Goal: Information Seeking & Learning: Learn about a topic

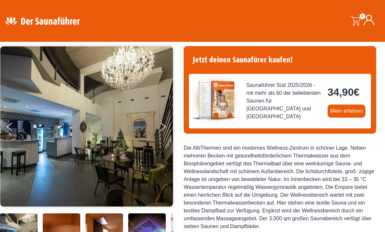
scroll to position [45, 0]
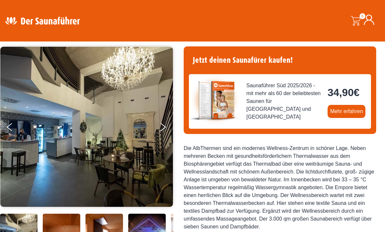
click at [165, 129] on button "Next" at bounding box center [167, 129] width 16 height 16
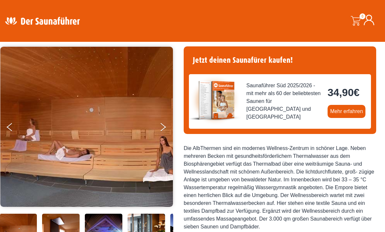
click at [164, 128] on button "Next" at bounding box center [167, 128] width 16 height 16
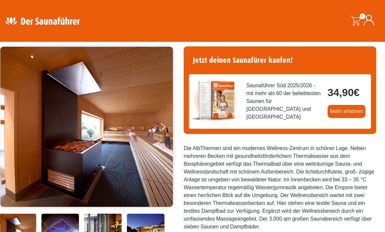
click at [161, 128] on button "Next" at bounding box center [167, 128] width 16 height 16
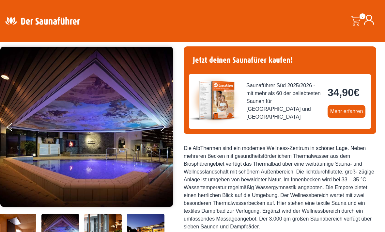
click at [163, 128] on button "Next" at bounding box center [167, 128] width 16 height 16
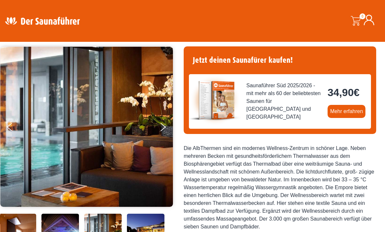
click at [161, 126] on button "Next" at bounding box center [167, 128] width 16 height 16
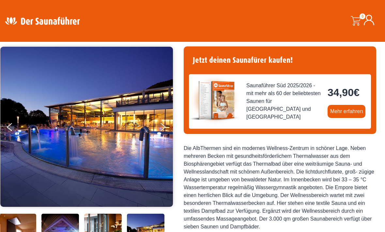
click at [164, 127] on icon "Next" at bounding box center [164, 128] width 6 height 5
click at [158, 125] on img at bounding box center [86, 127] width 173 height 160
click at [160, 126] on button "Next" at bounding box center [167, 128] width 16 height 16
click at [162, 127] on button "Next" at bounding box center [167, 128] width 16 height 16
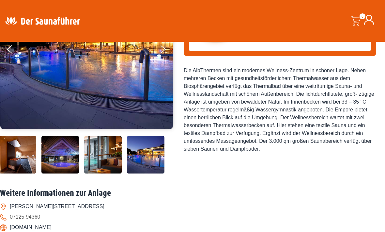
scroll to position [125, 0]
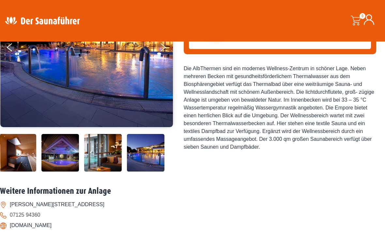
click at [14, 134] on img at bounding box center [18, 134] width 38 height 0
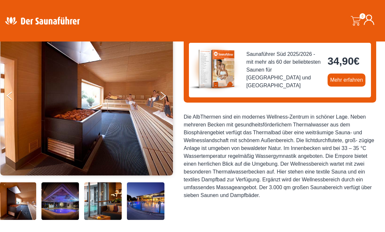
scroll to position [77, 0]
click at [58, 182] on img at bounding box center [60, 182] width 38 height 0
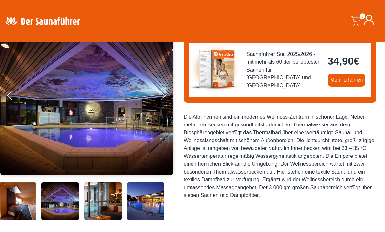
click at [97, 182] on img at bounding box center [103, 182] width 38 height 0
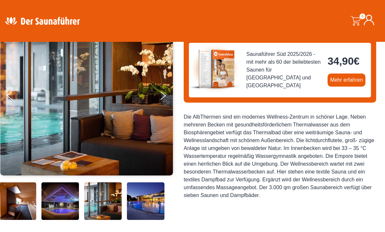
click at [147, 182] on img at bounding box center [146, 182] width 38 height 0
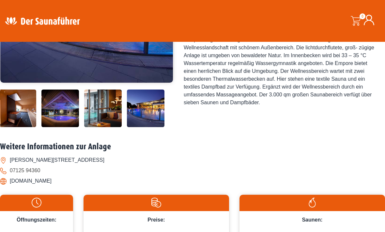
scroll to position [170, 0]
